Goal: Task Accomplishment & Management: Use online tool/utility

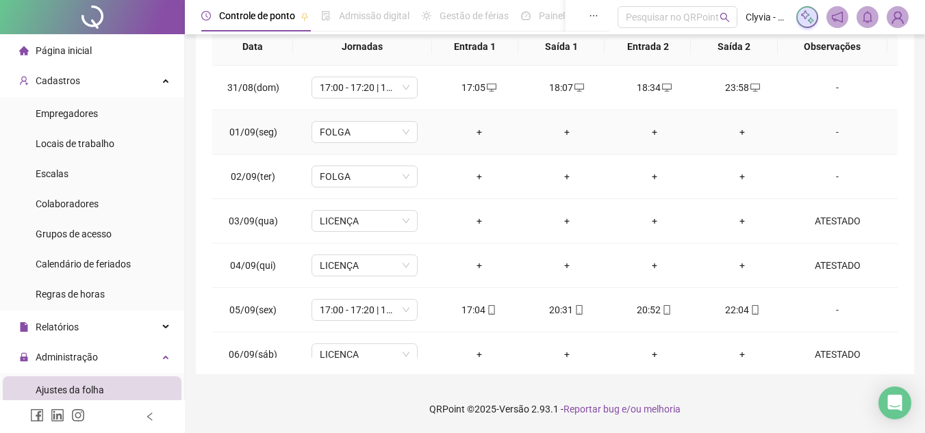
scroll to position [61, 0]
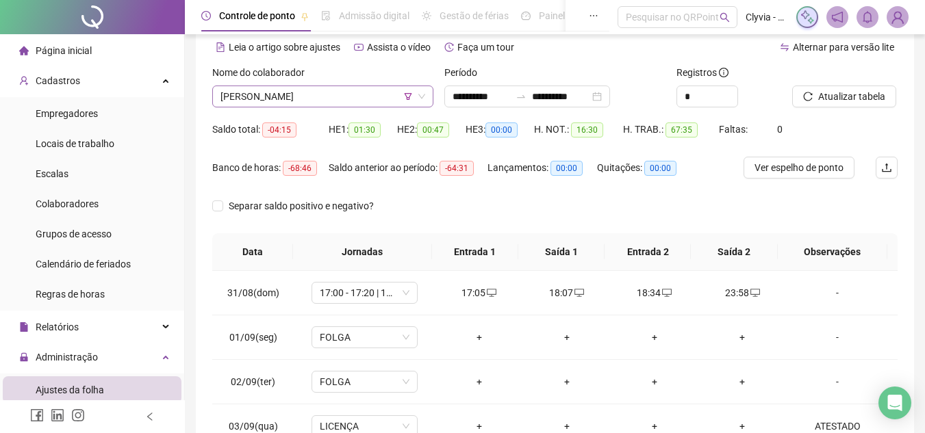
click at [284, 87] on span "[PERSON_NAME]" at bounding box center [322, 96] width 205 height 21
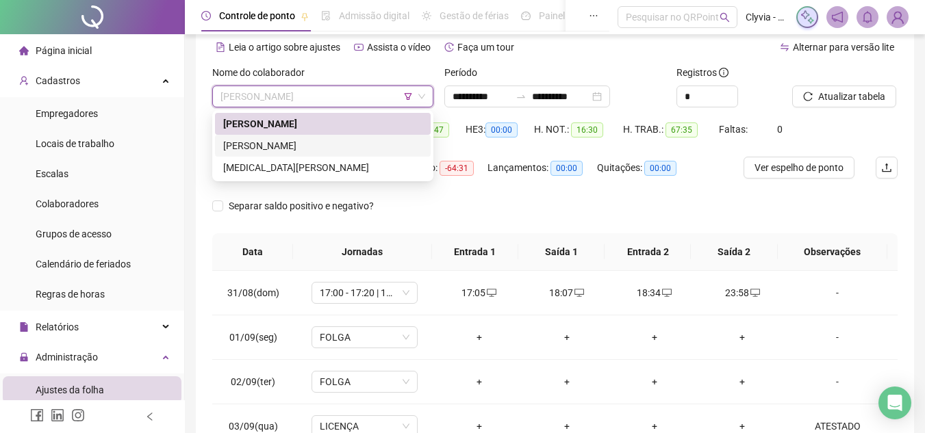
click at [287, 145] on div "[PERSON_NAME]" at bounding box center [322, 145] width 199 height 15
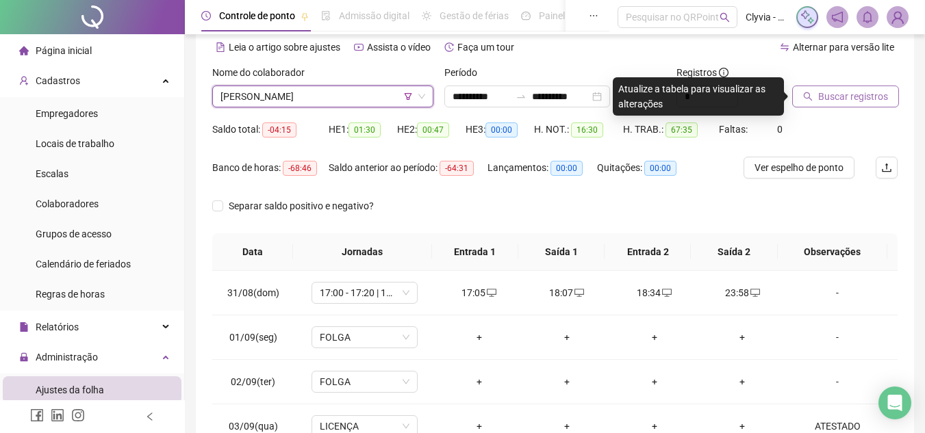
click at [821, 102] on span "Buscar registros" at bounding box center [853, 96] width 70 height 15
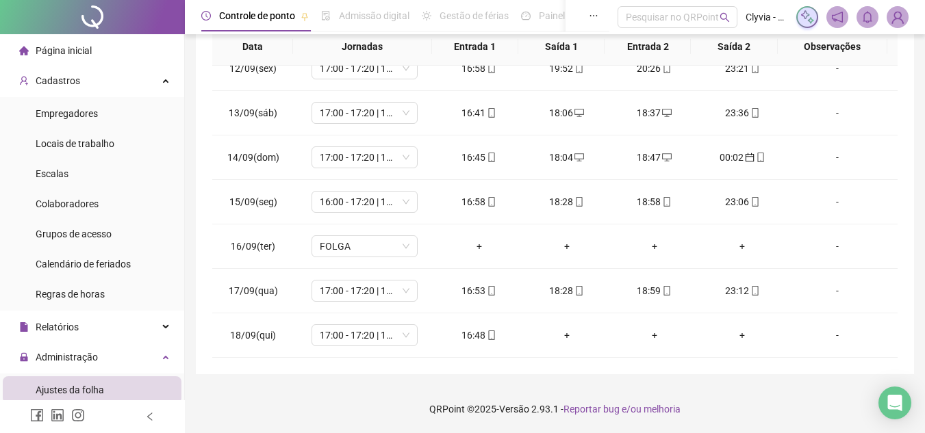
scroll to position [0, 0]
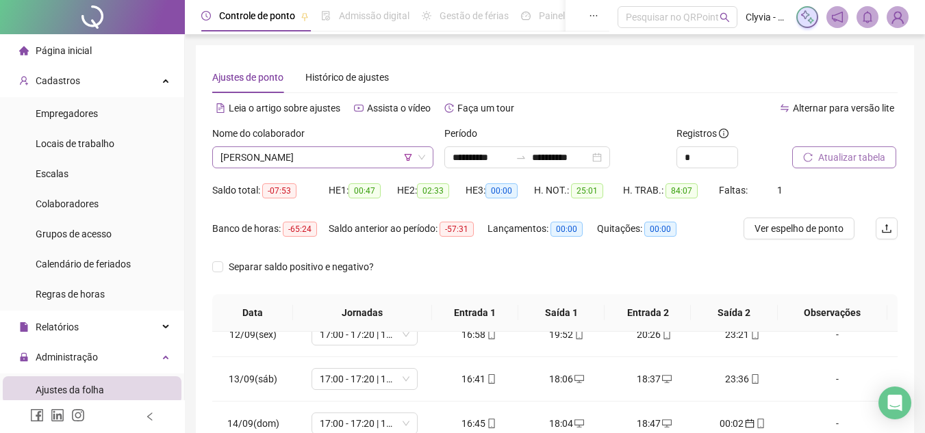
click at [303, 156] on span "[PERSON_NAME]" at bounding box center [322, 157] width 205 height 21
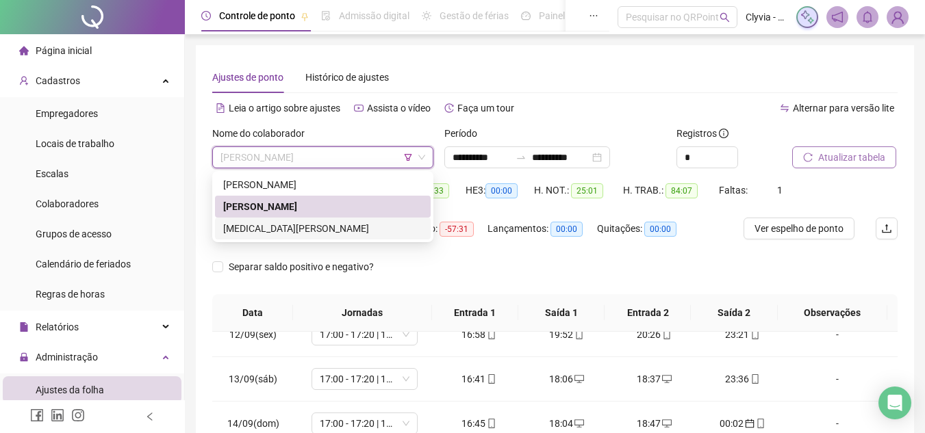
click at [287, 232] on div "[MEDICAL_DATA][PERSON_NAME]" at bounding box center [322, 228] width 199 height 15
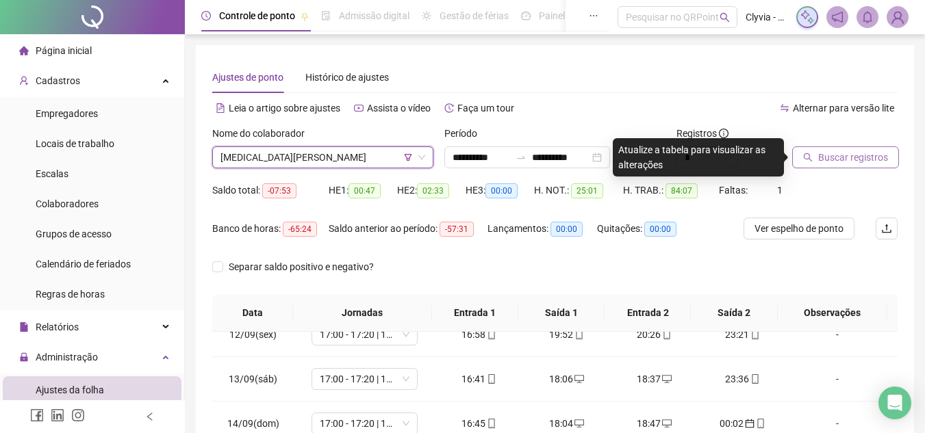
click at [835, 166] on button "Buscar registros" at bounding box center [845, 157] width 107 height 22
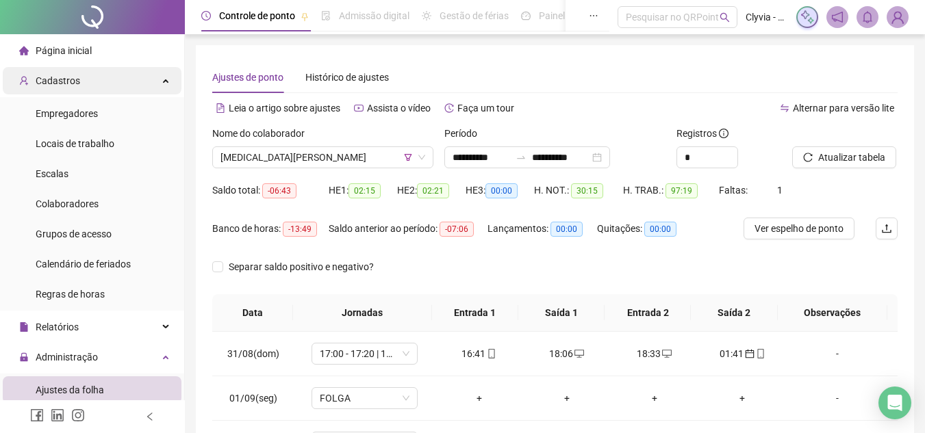
click at [99, 87] on div "Cadastros" at bounding box center [92, 80] width 179 height 27
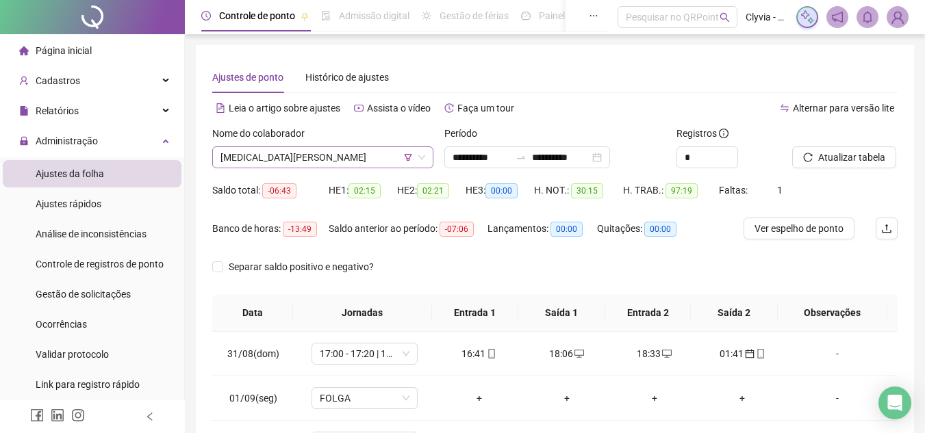
click at [325, 163] on span "[MEDICAL_DATA][PERSON_NAME]" at bounding box center [322, 157] width 205 height 21
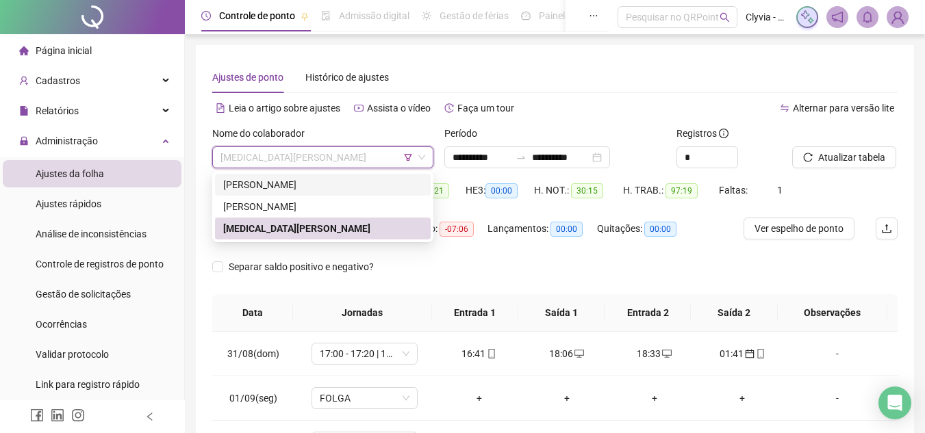
click at [406, 158] on icon "filter" at bounding box center [408, 157] width 8 height 8
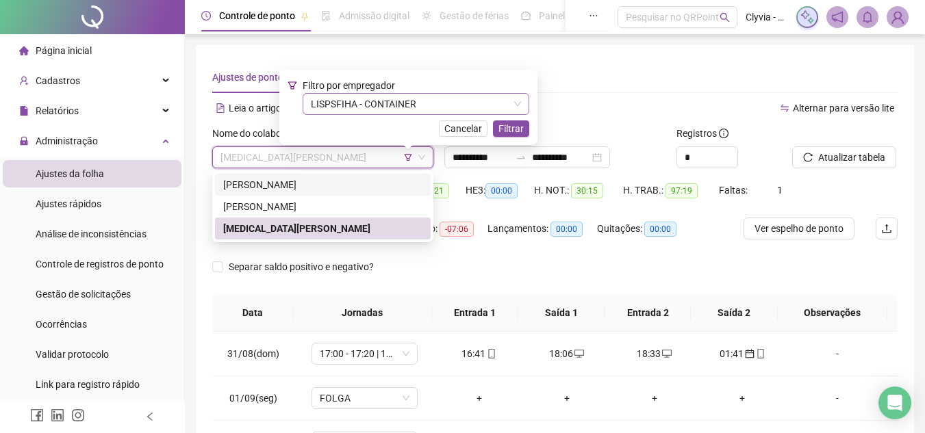
click at [397, 97] on span "LISPSFIHA - CONTAINER" at bounding box center [416, 104] width 210 height 21
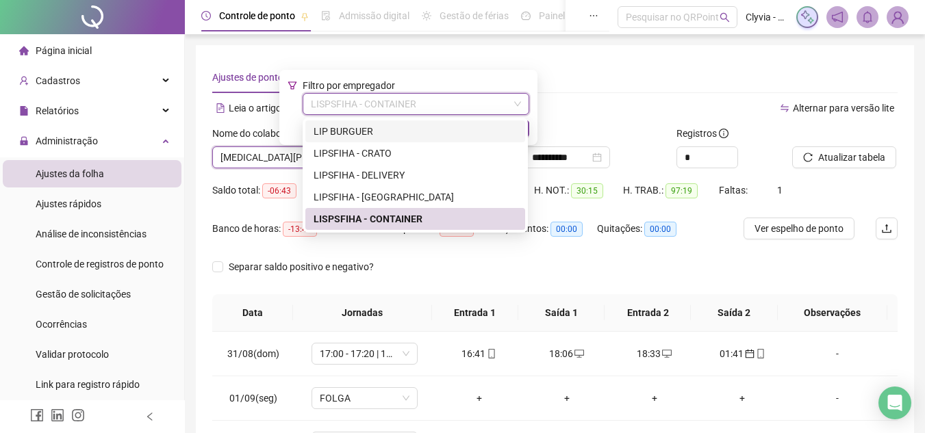
click at [396, 134] on div "LIP BURGUER" at bounding box center [415, 131] width 203 height 15
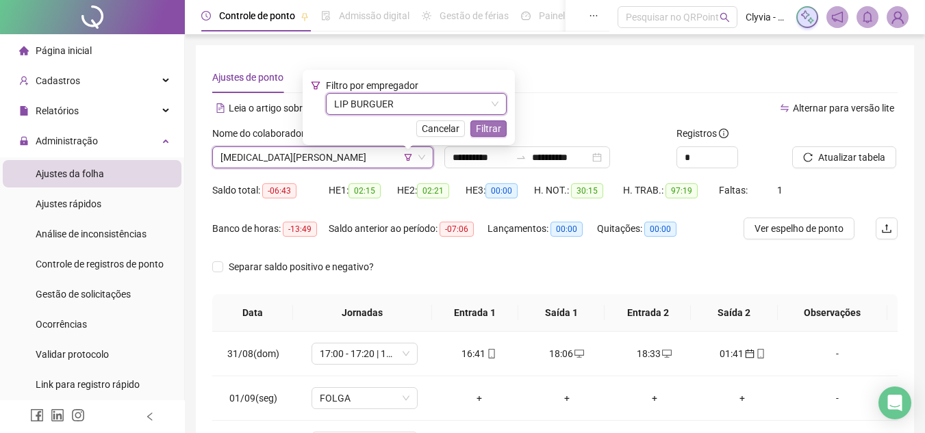
click at [493, 130] on span "Filtrar" at bounding box center [488, 128] width 25 height 15
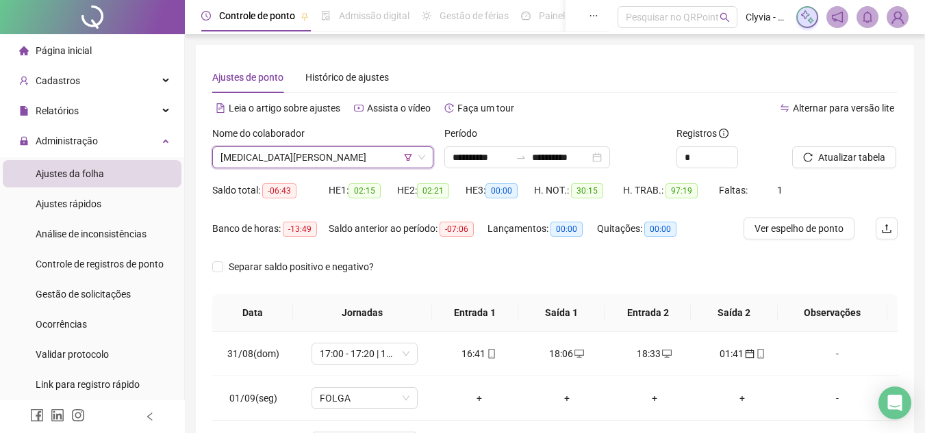
click at [374, 149] on span "[MEDICAL_DATA][PERSON_NAME]" at bounding box center [322, 157] width 205 height 21
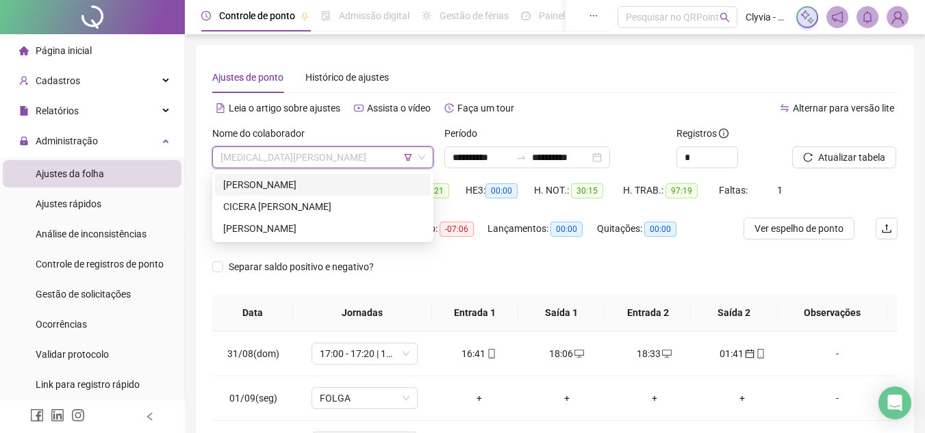
click at [344, 175] on div "[PERSON_NAME]" at bounding box center [323, 185] width 216 height 22
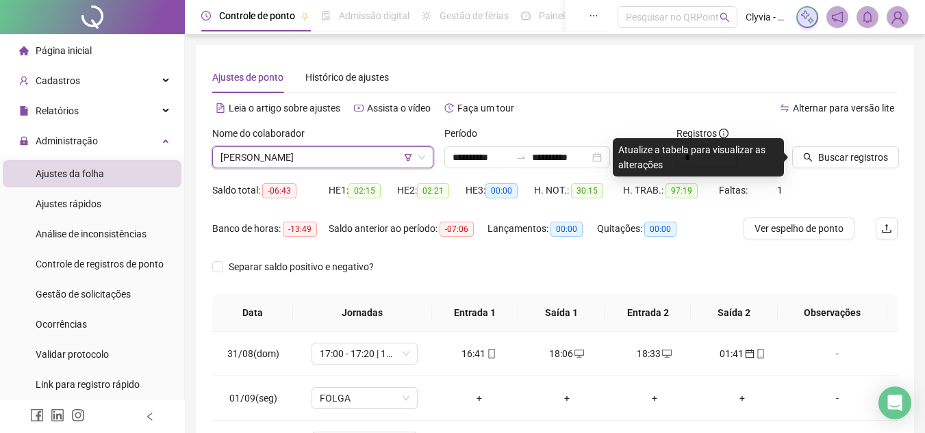
click at [364, 154] on span "[PERSON_NAME]" at bounding box center [322, 157] width 205 height 21
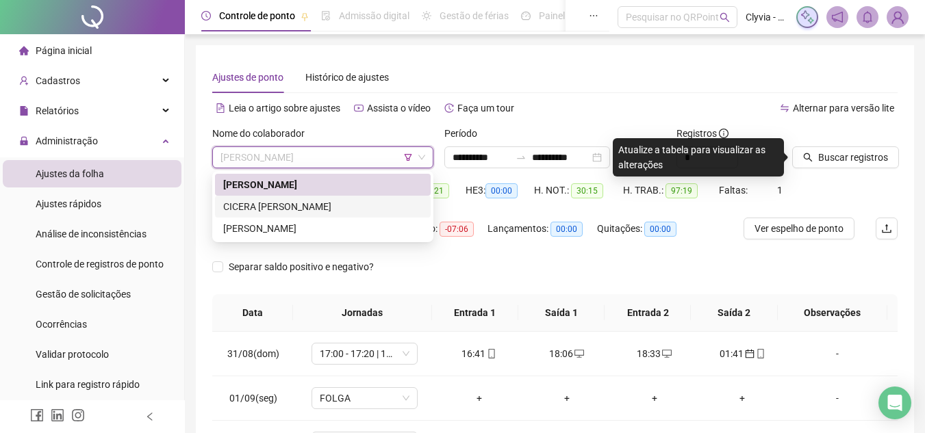
click at [342, 199] on div "CICERA [PERSON_NAME]" at bounding box center [322, 206] width 199 height 15
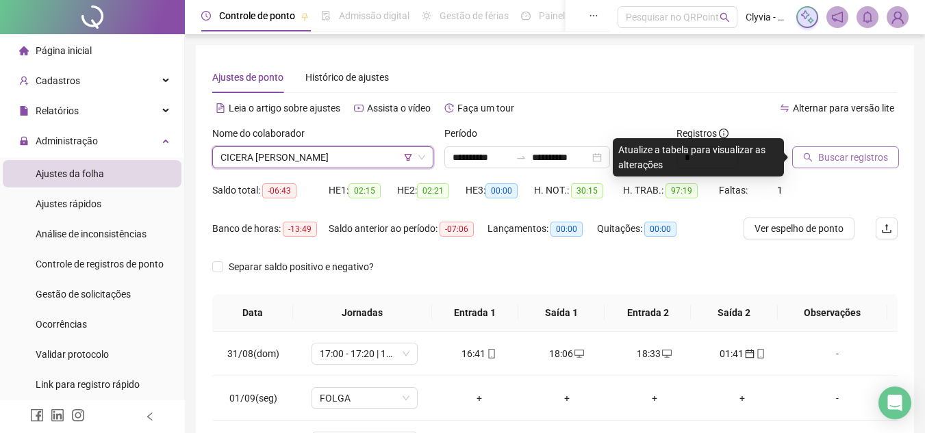
click at [795, 155] on button "Buscar registros" at bounding box center [845, 157] width 107 height 22
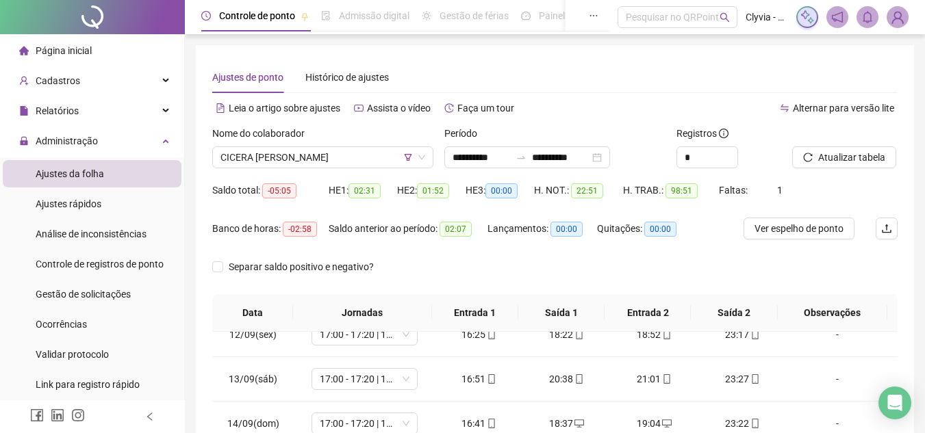
click at [361, 141] on div "Nome do colaborador" at bounding box center [322, 136] width 221 height 21
click at [359, 155] on span "CICERA [PERSON_NAME]" at bounding box center [322, 157] width 205 height 21
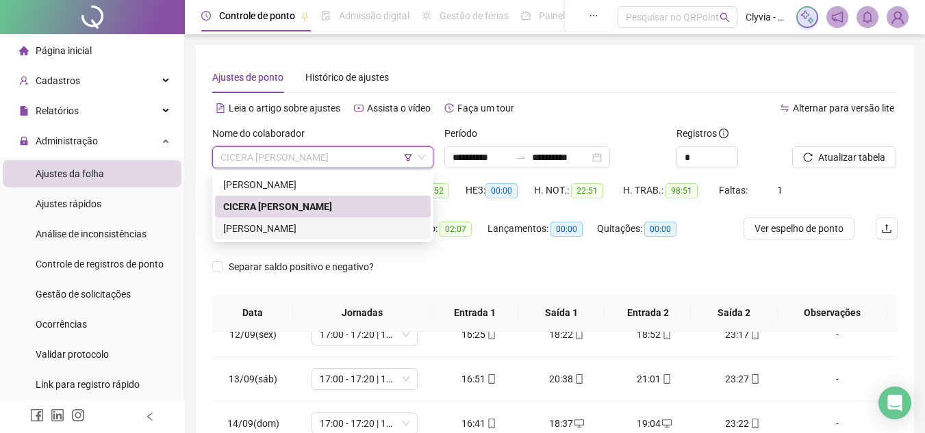
click at [294, 227] on div "[PERSON_NAME]" at bounding box center [322, 228] width 199 height 15
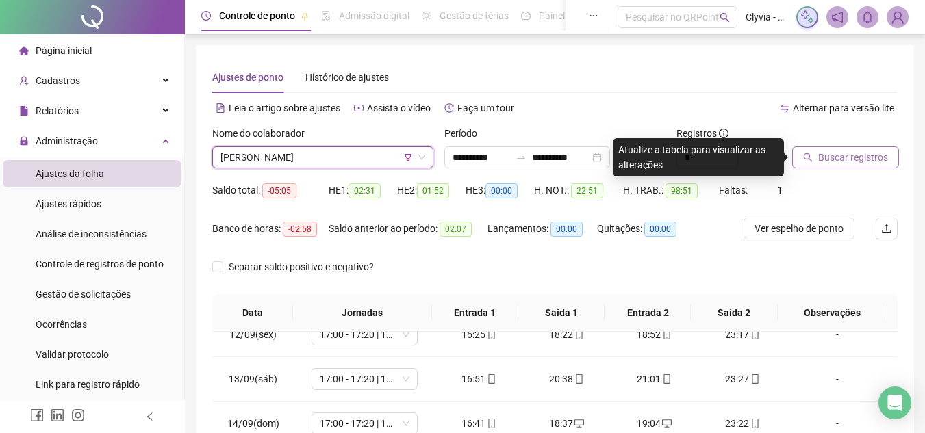
click at [831, 147] on button "Buscar registros" at bounding box center [845, 157] width 107 height 22
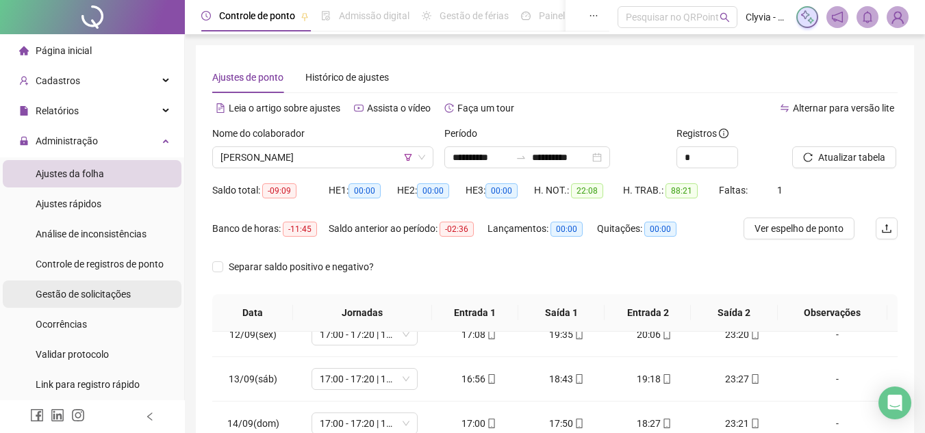
click at [114, 301] on div "Gestão de solicitações" at bounding box center [83, 294] width 95 height 27
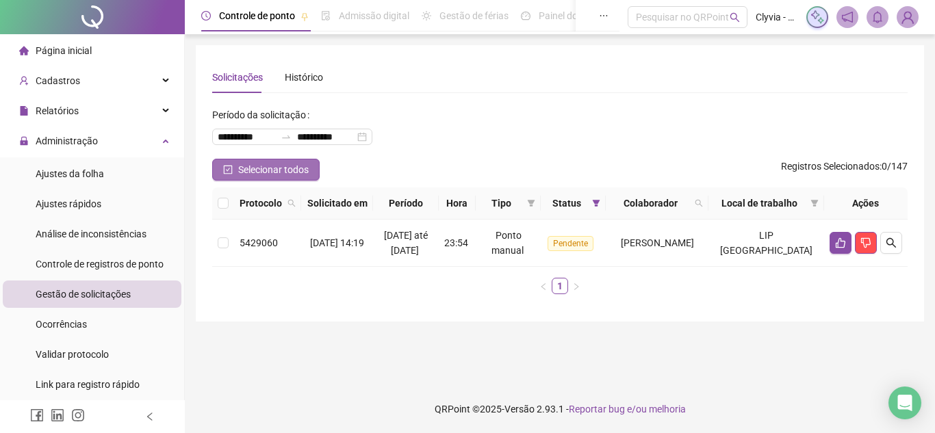
click at [308, 168] on span "Selecionar todos" at bounding box center [273, 169] width 71 height 15
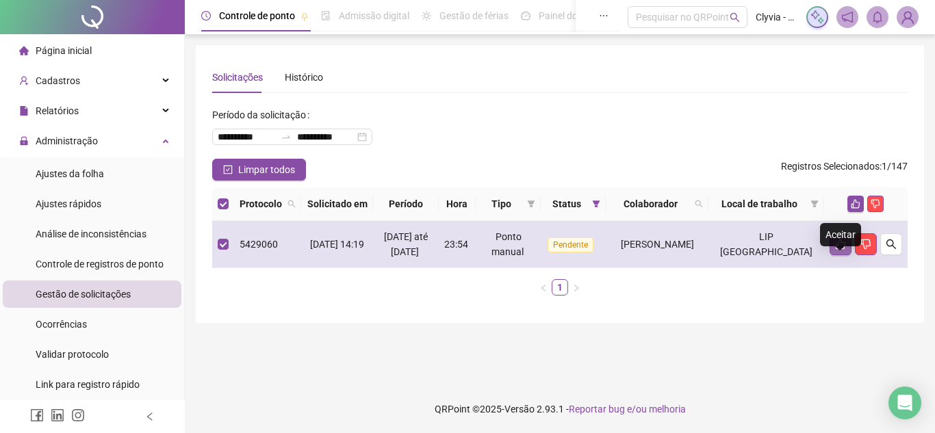
click at [842, 255] on button "button" at bounding box center [841, 244] width 22 height 22
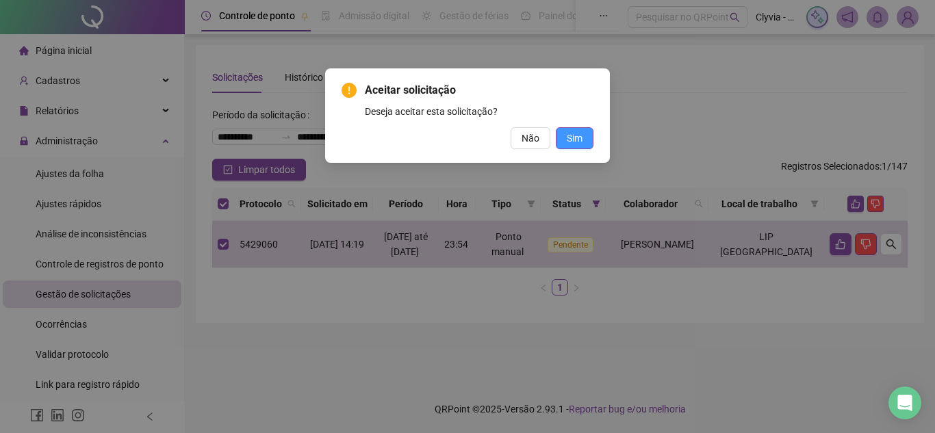
click at [578, 141] on span "Sim" at bounding box center [575, 138] width 16 height 15
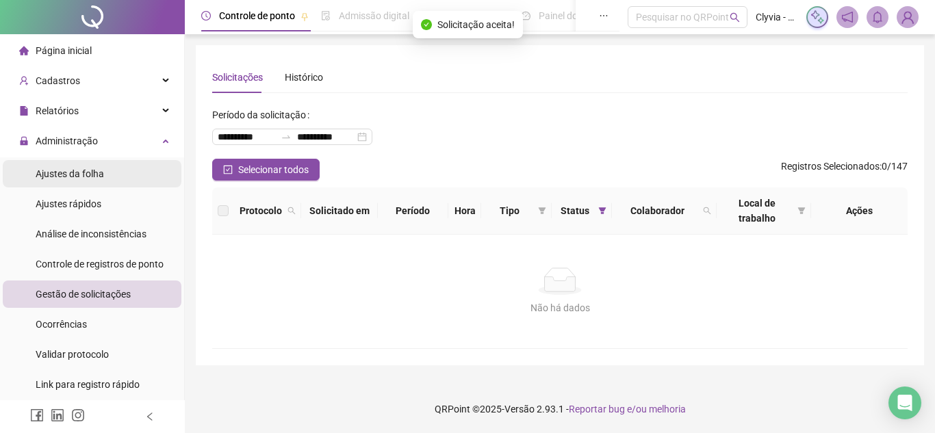
click at [114, 169] on li "Ajustes da folha" at bounding box center [92, 173] width 179 height 27
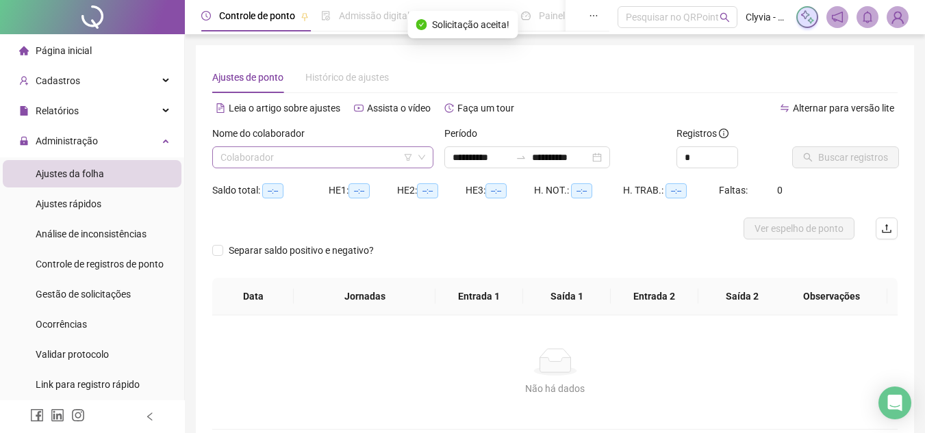
type input "**********"
click at [294, 162] on input "search" at bounding box center [316, 157] width 192 height 21
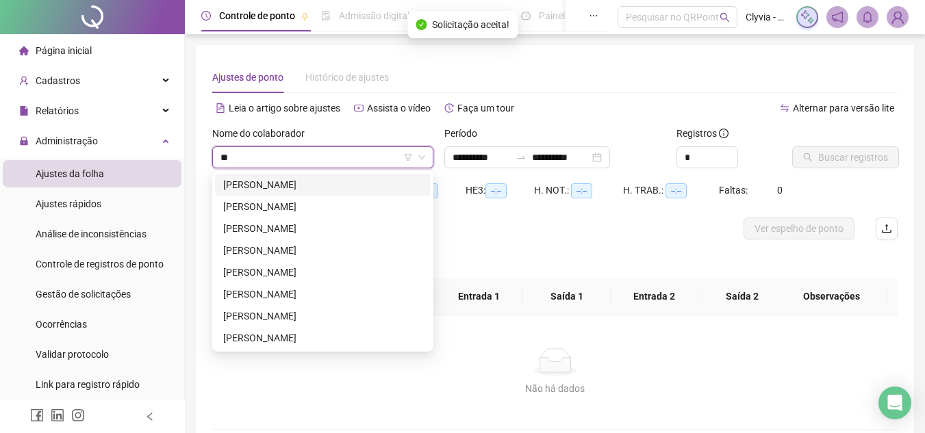
type input "***"
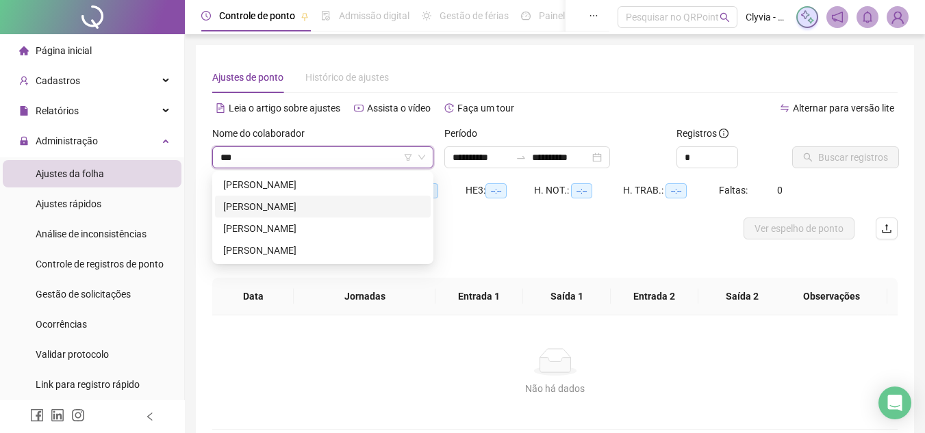
click at [333, 203] on div "[PERSON_NAME]" at bounding box center [322, 206] width 199 height 15
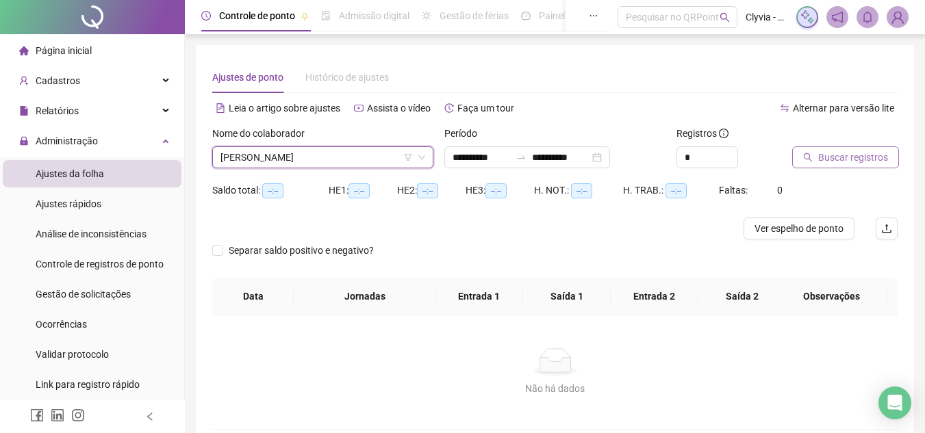
click at [817, 151] on button "Buscar registros" at bounding box center [845, 157] width 107 height 22
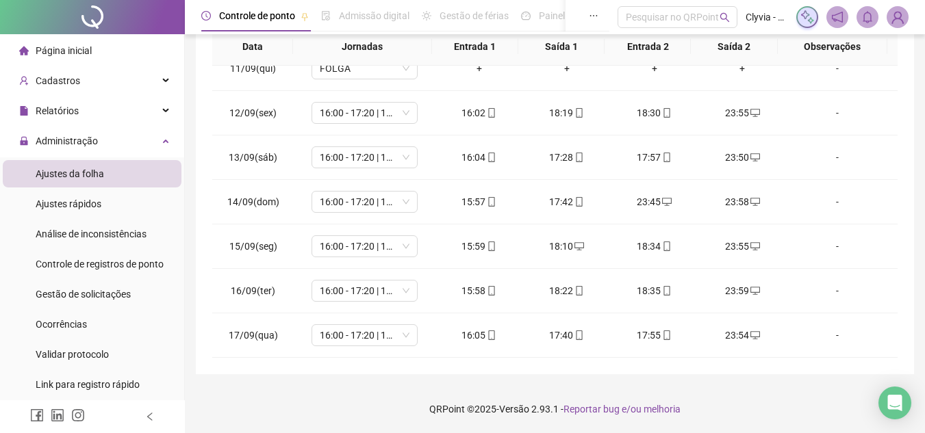
scroll to position [61, 0]
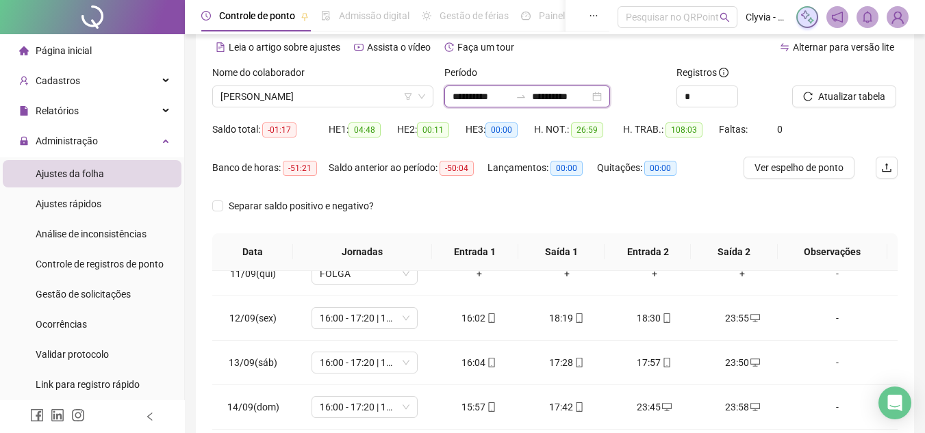
click at [494, 99] on input "**********" at bounding box center [480, 96] width 57 height 15
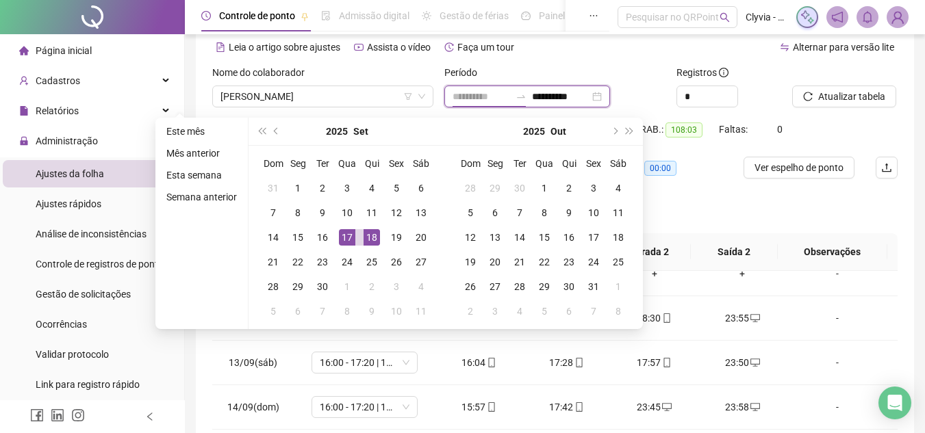
type input "**********"
click at [374, 238] on div "18" at bounding box center [371, 237] width 16 height 16
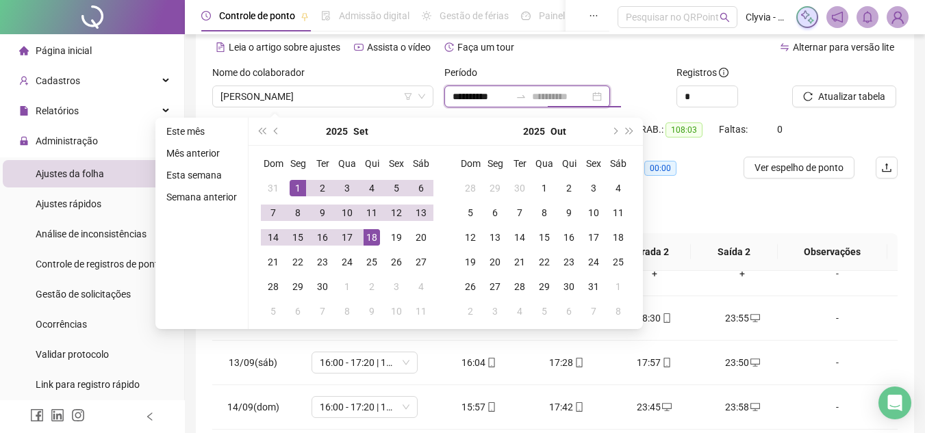
type input "**********"
click at [307, 188] on td "1" at bounding box center [297, 188] width 25 height 25
type input "**********"
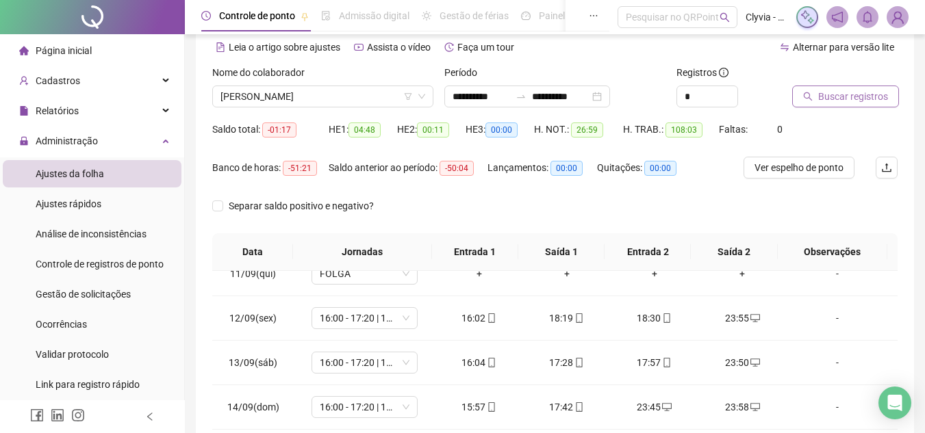
click at [821, 90] on span "Buscar registros" at bounding box center [853, 96] width 70 height 15
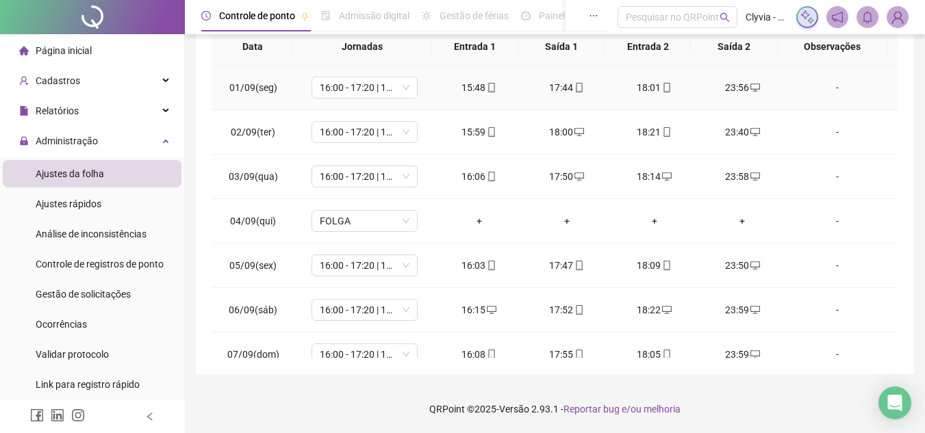
scroll to position [0, 0]
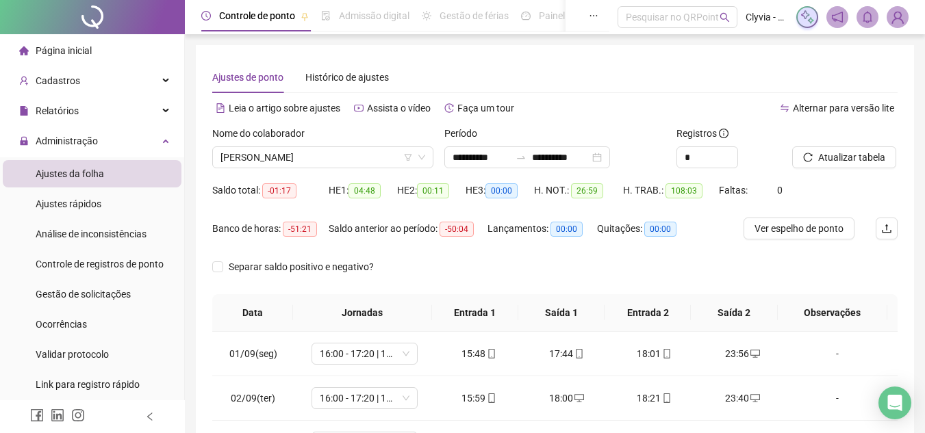
click at [75, 49] on span "Página inicial" at bounding box center [64, 50] width 56 height 11
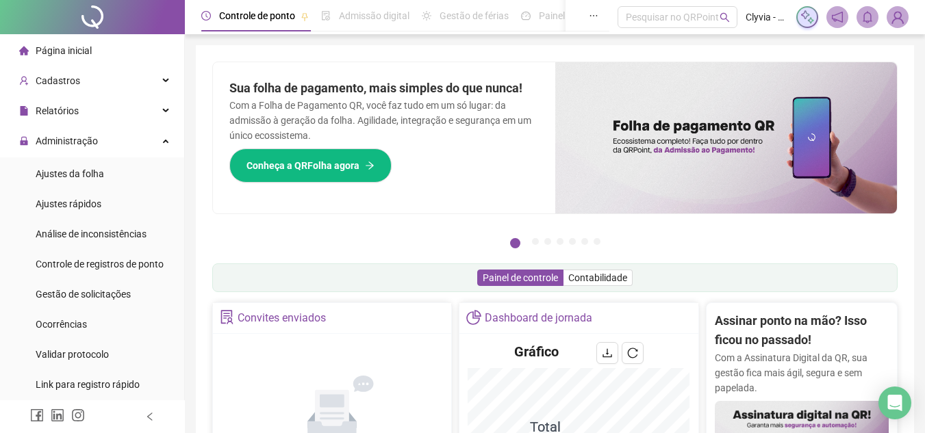
click at [92, 56] on li "Página inicial" at bounding box center [92, 50] width 179 height 27
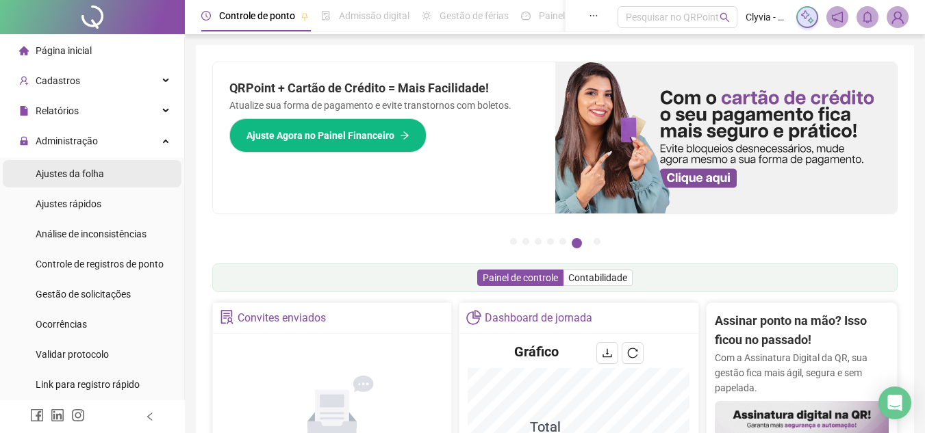
click at [98, 179] on span "Ajustes da folha" at bounding box center [70, 173] width 68 height 11
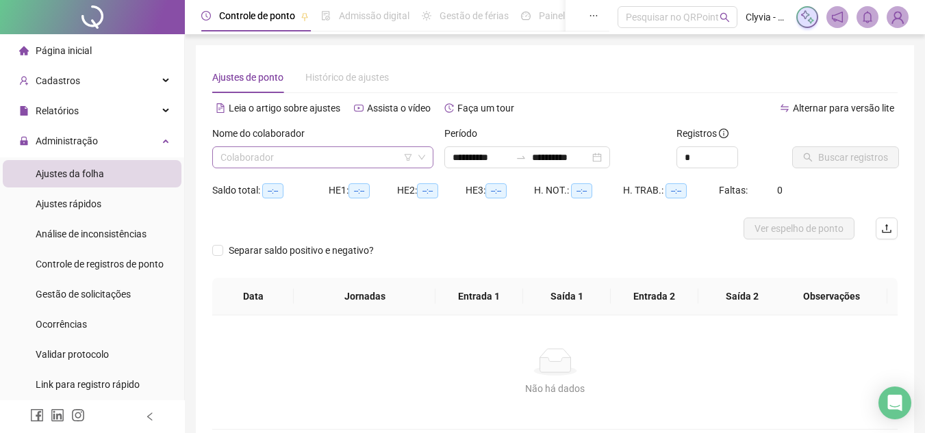
type input "**********"
click at [320, 159] on input "search" at bounding box center [316, 157] width 192 height 21
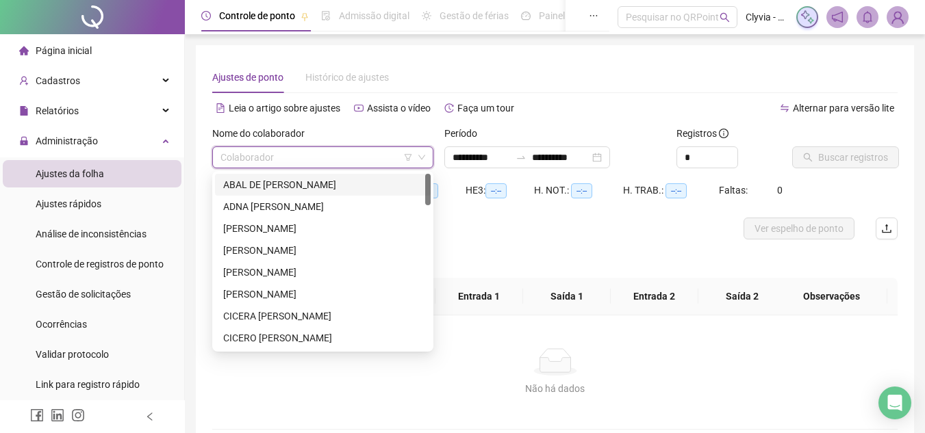
click at [407, 157] on icon "filter" at bounding box center [409, 157] width 8 height 7
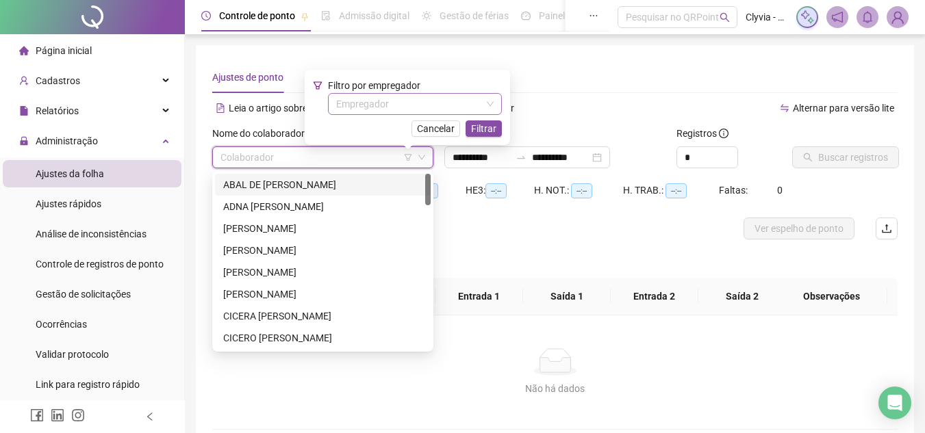
click at [416, 110] on input "search" at bounding box center [408, 104] width 145 height 21
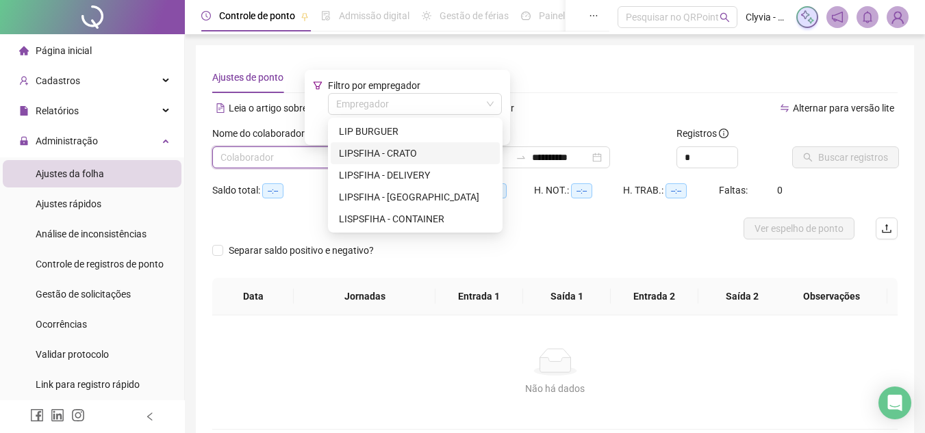
click at [411, 152] on div "LIPSFIHA - CRATO" at bounding box center [415, 153] width 153 height 15
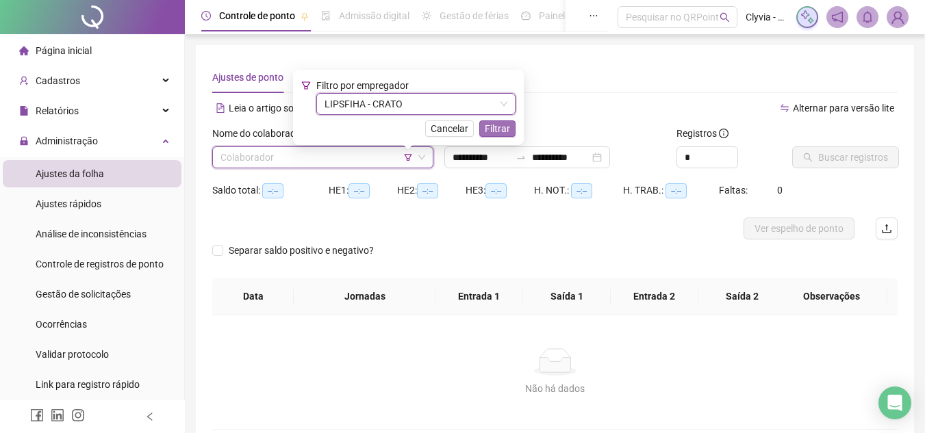
click at [511, 125] on button "Filtrar" at bounding box center [497, 128] width 36 height 16
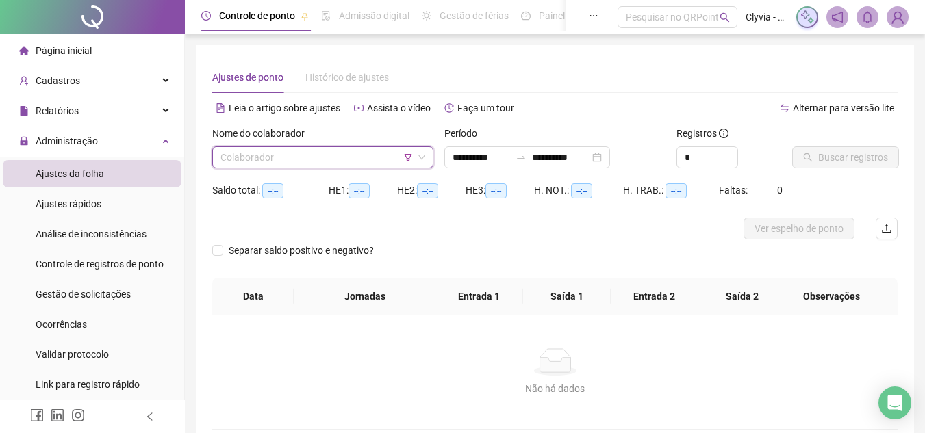
click at [369, 151] on input "search" at bounding box center [316, 157] width 192 height 21
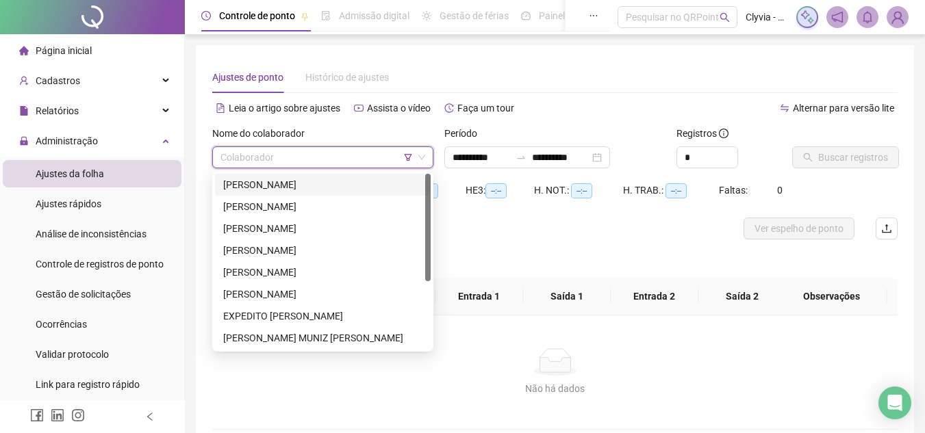
click at [344, 185] on div "[PERSON_NAME]" at bounding box center [322, 184] width 199 height 15
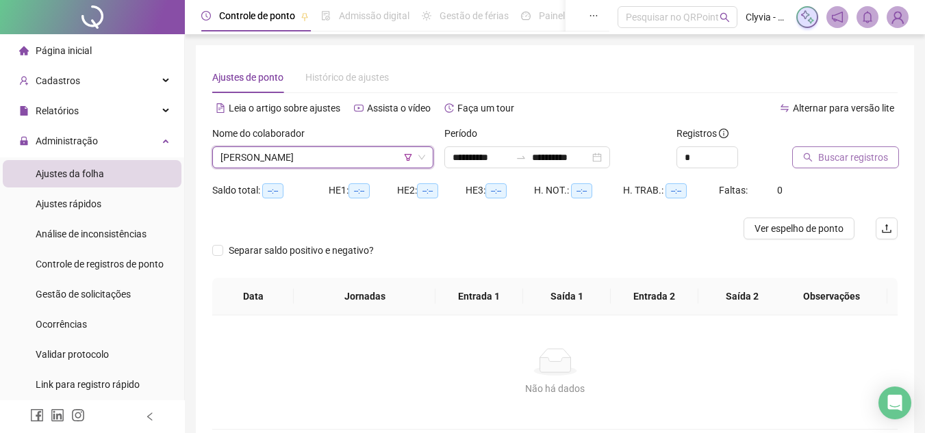
click at [834, 166] on button "Buscar registros" at bounding box center [845, 157] width 107 height 22
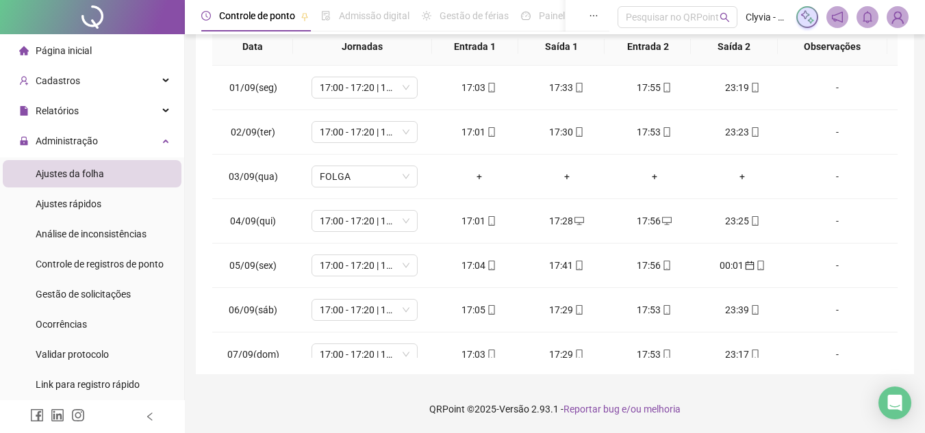
scroll to position [342, 0]
